Goal: Information Seeking & Learning: Learn about a topic

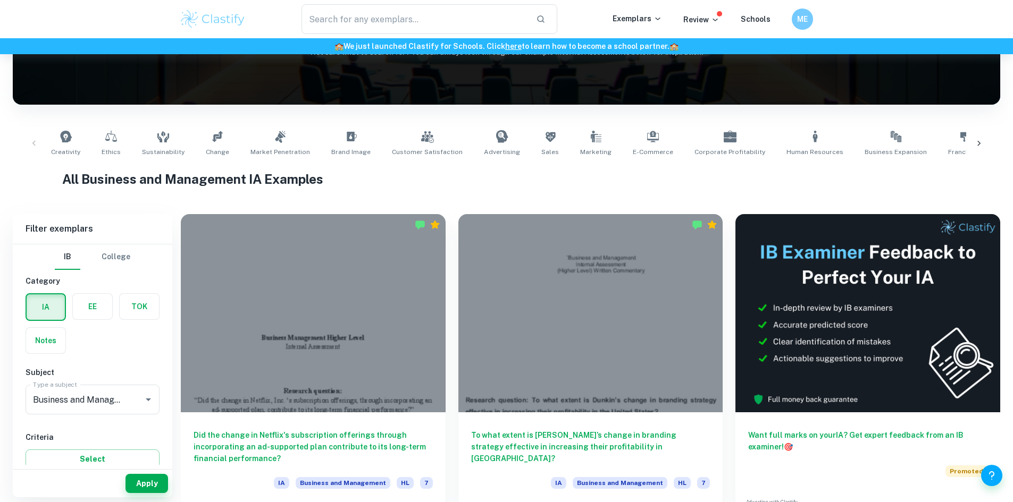
scroll to position [145, 0]
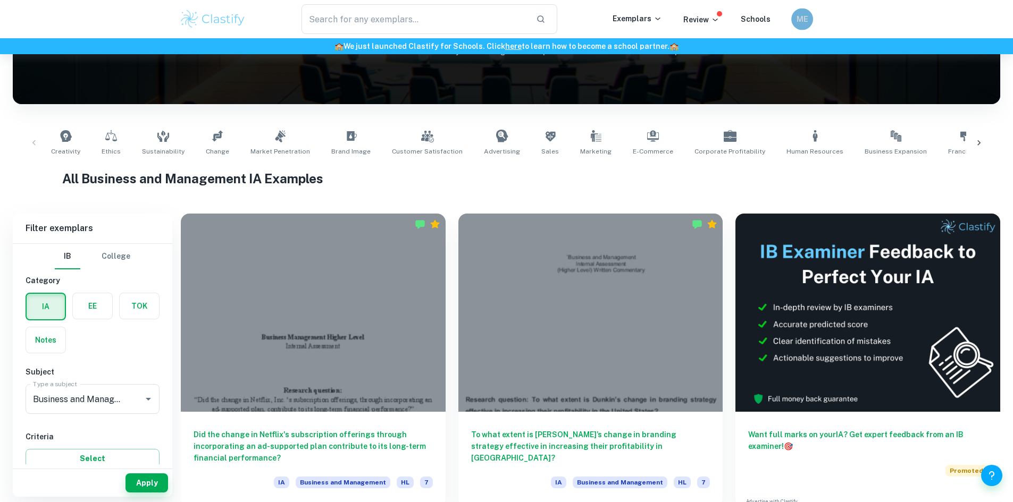
click at [804, 21] on h6 "ME" at bounding box center [801, 19] width 13 height 12
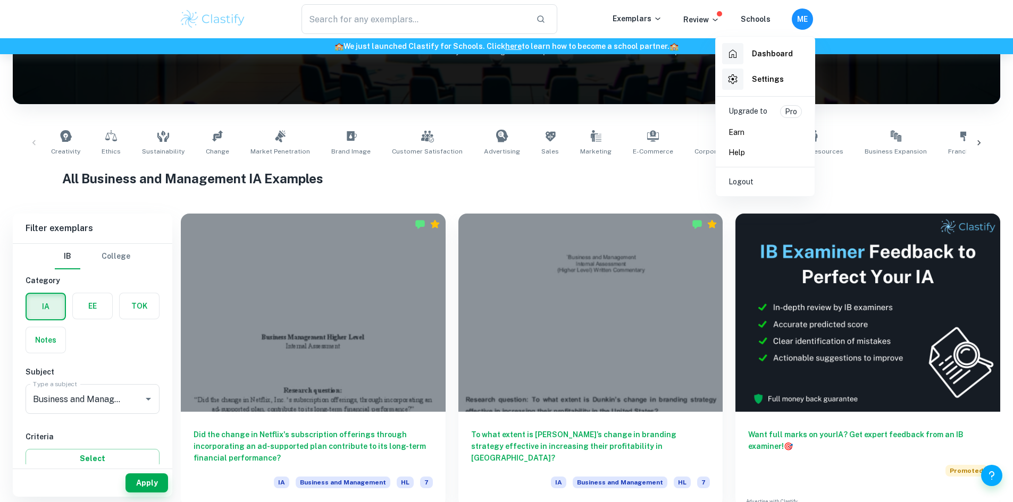
click at [509, 177] on div at bounding box center [506, 251] width 1013 height 502
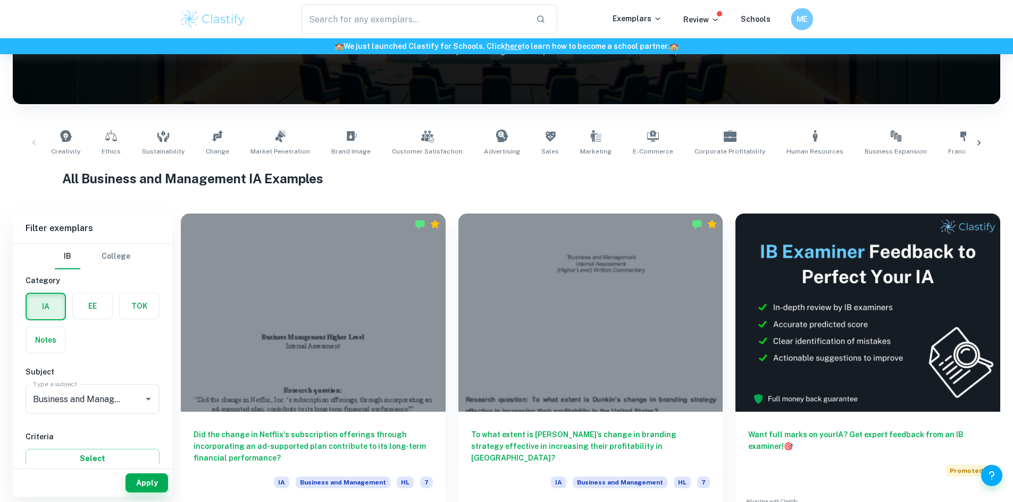
click at [803, 22] on h6 "ME" at bounding box center [801, 19] width 13 height 12
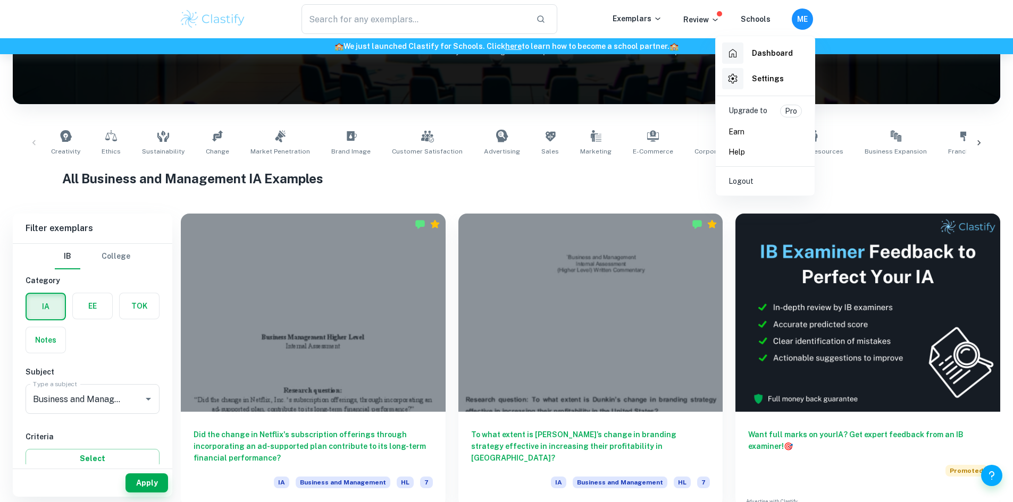
click at [803, 22] on div at bounding box center [506, 251] width 1013 height 502
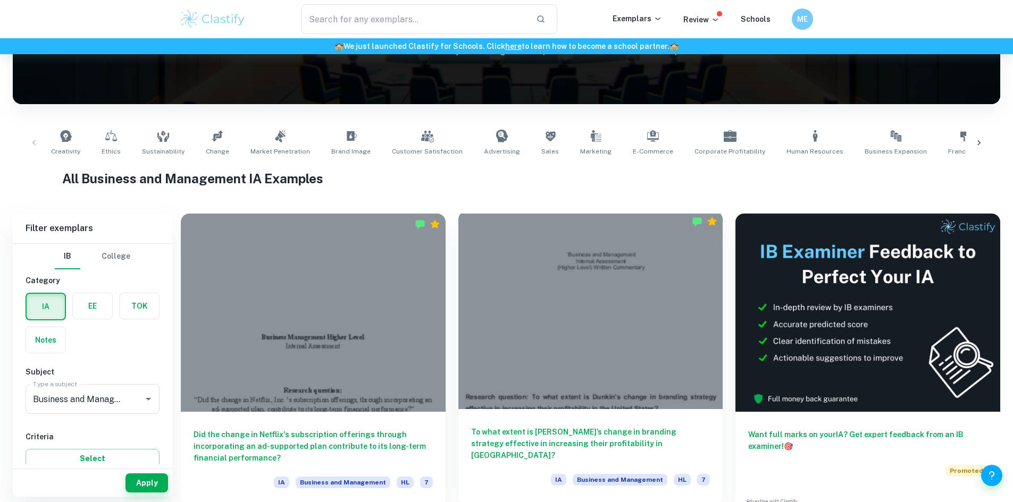
click at [486, 310] on div at bounding box center [590, 310] width 265 height 198
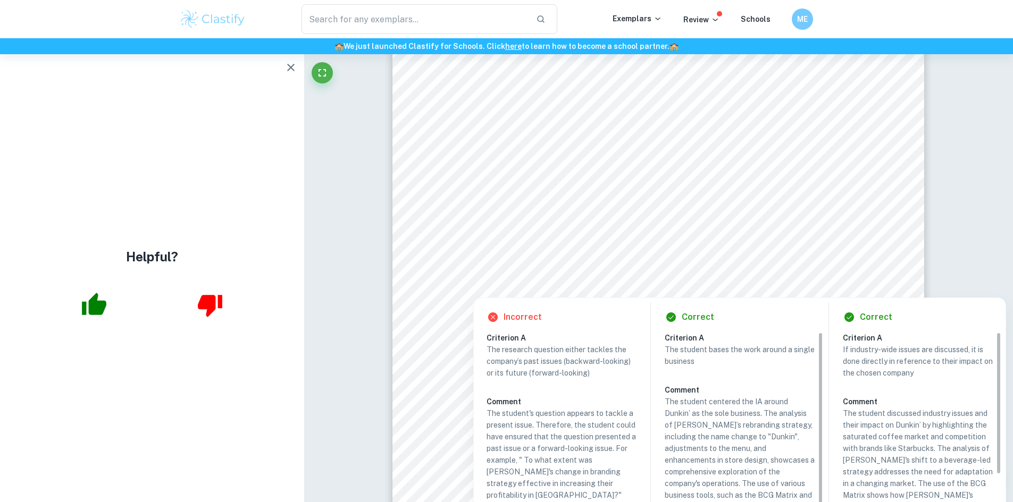
scroll to position [94, 0]
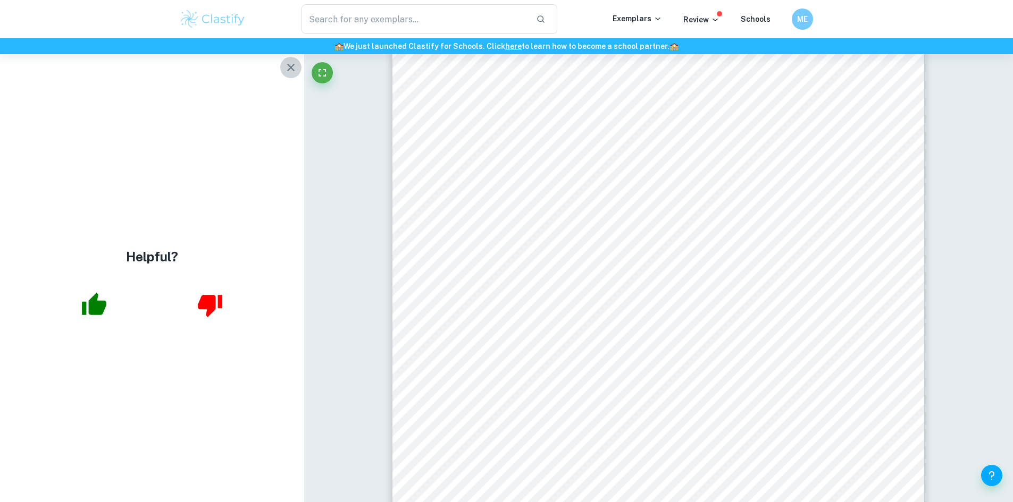
click at [287, 68] on icon "button" at bounding box center [290, 67] width 13 height 13
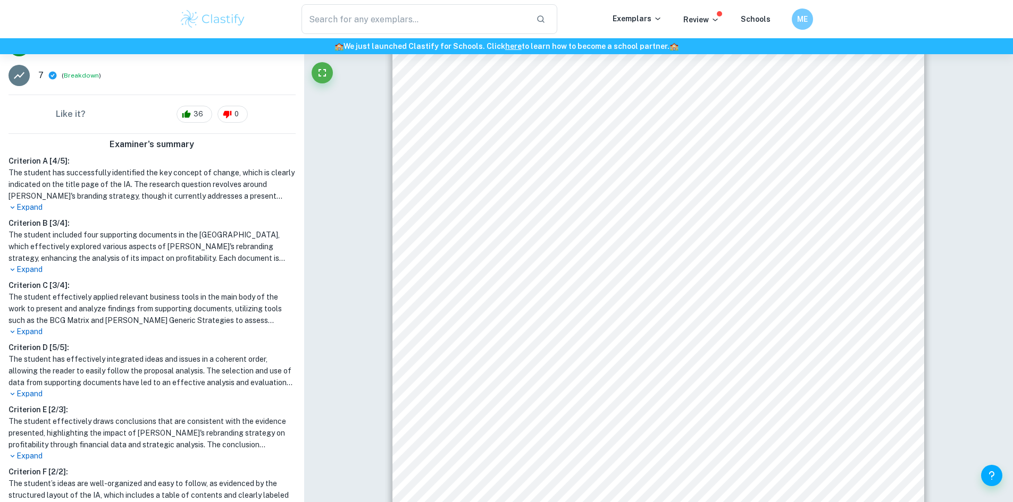
scroll to position [330, 0]
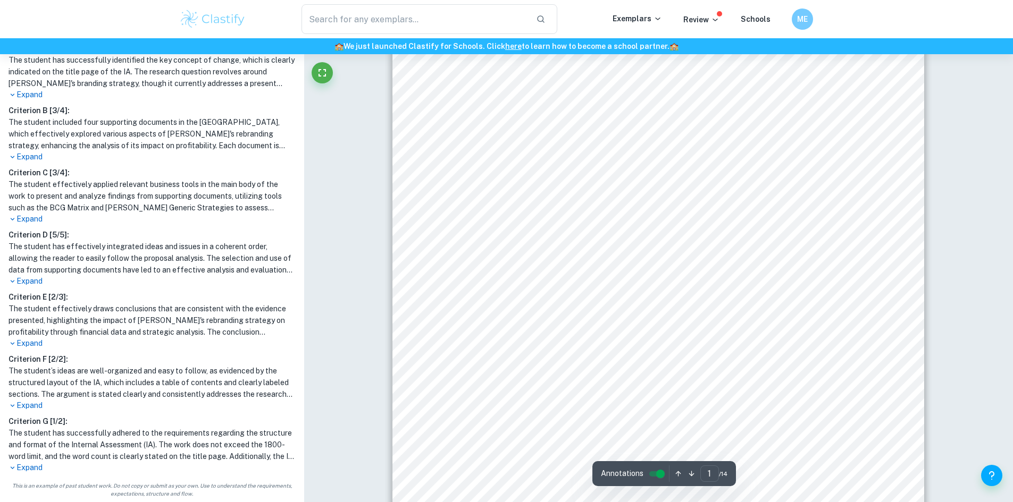
click at [233, 373] on h1 "The student’s ideas are well-organized and easy to follow, as evidenced by the …" at bounding box center [152, 382] width 287 height 35
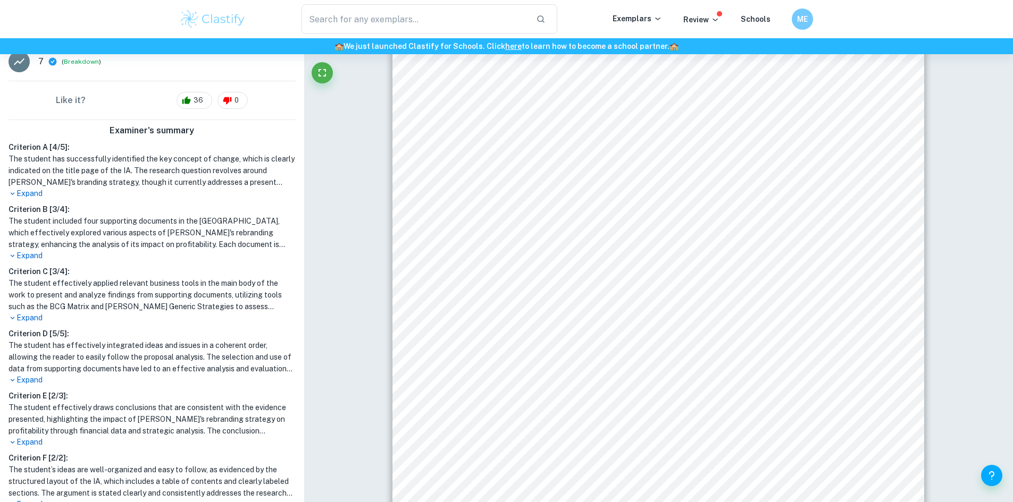
scroll to position [131, 0]
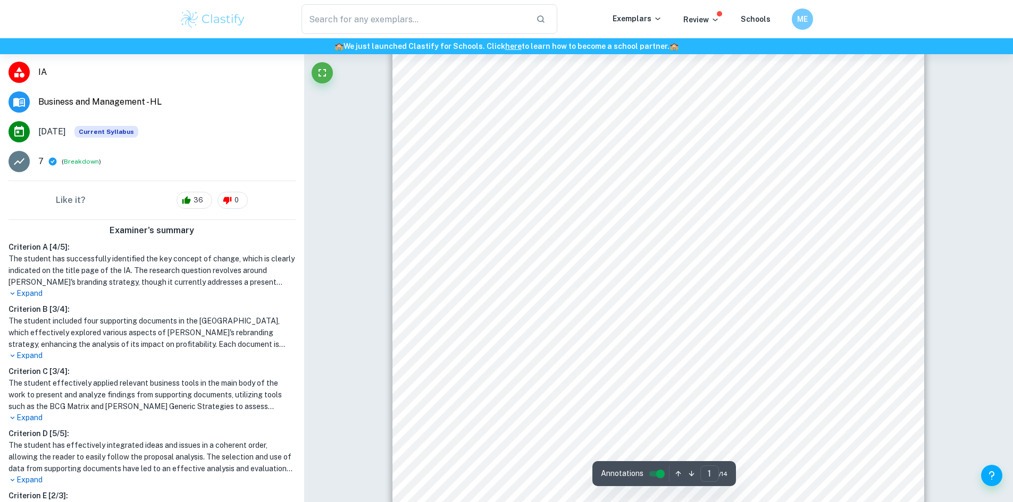
click at [565, 374] on div "`Business and Management Internal Assessment (Higher Level) Written Commentary …" at bounding box center [658, 156] width 532 height 752
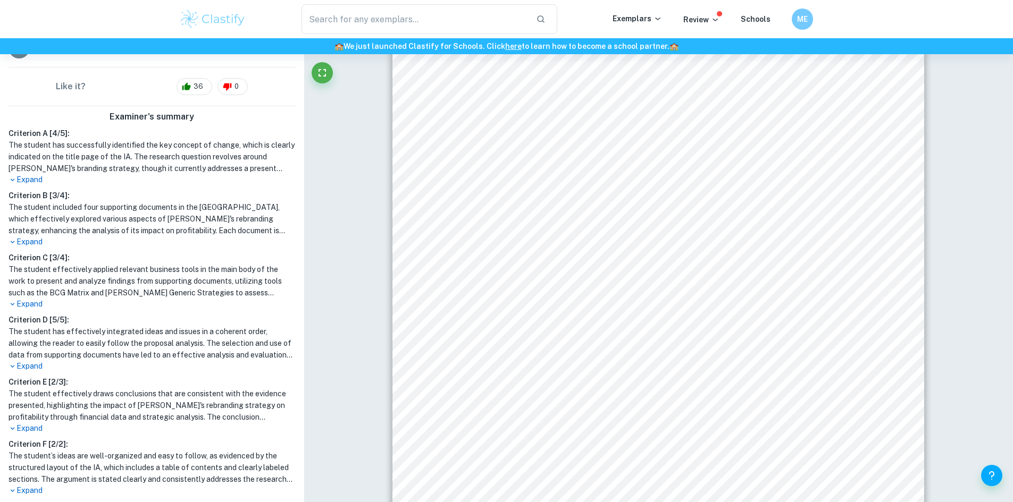
scroll to position [246, 0]
